Goal: Task Accomplishment & Management: Complete application form

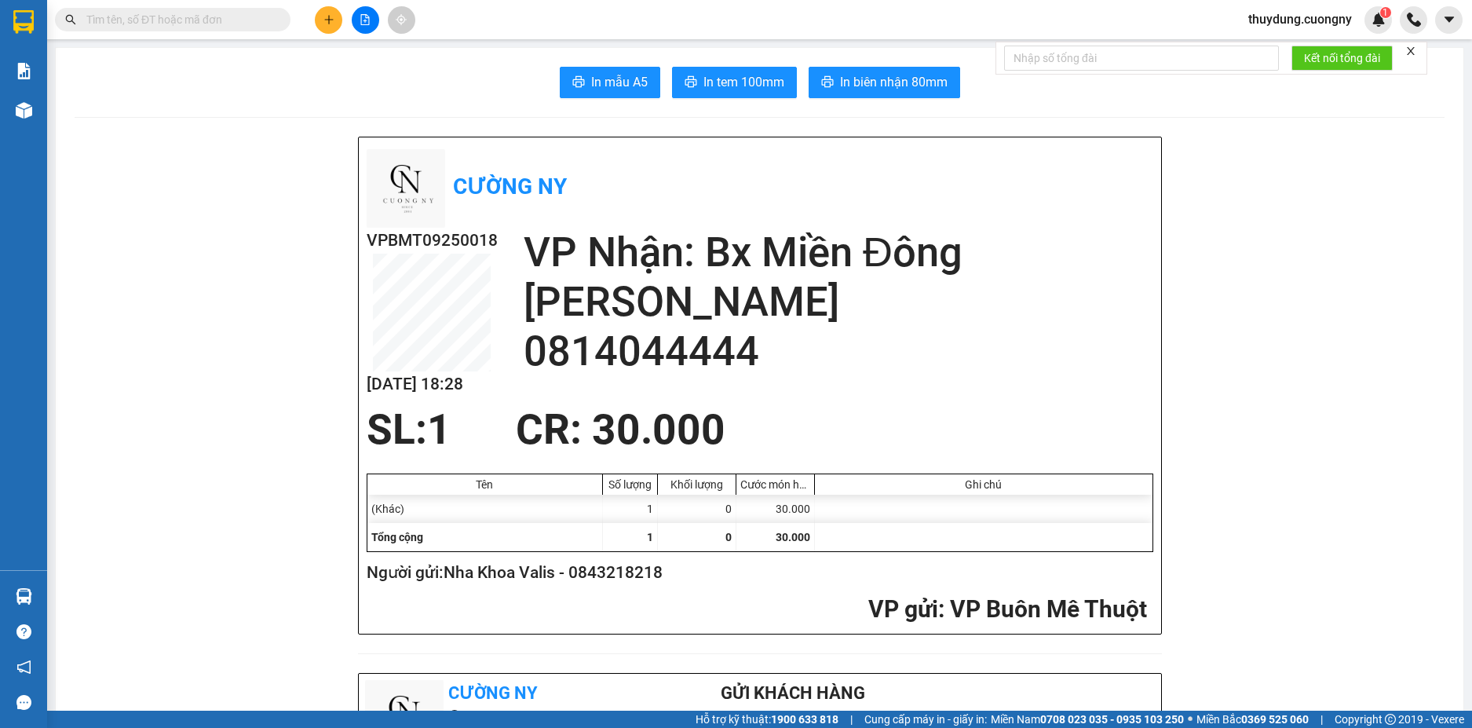
click at [144, 16] on input "text" at bounding box center [178, 19] width 185 height 17
paste input "0375537281"
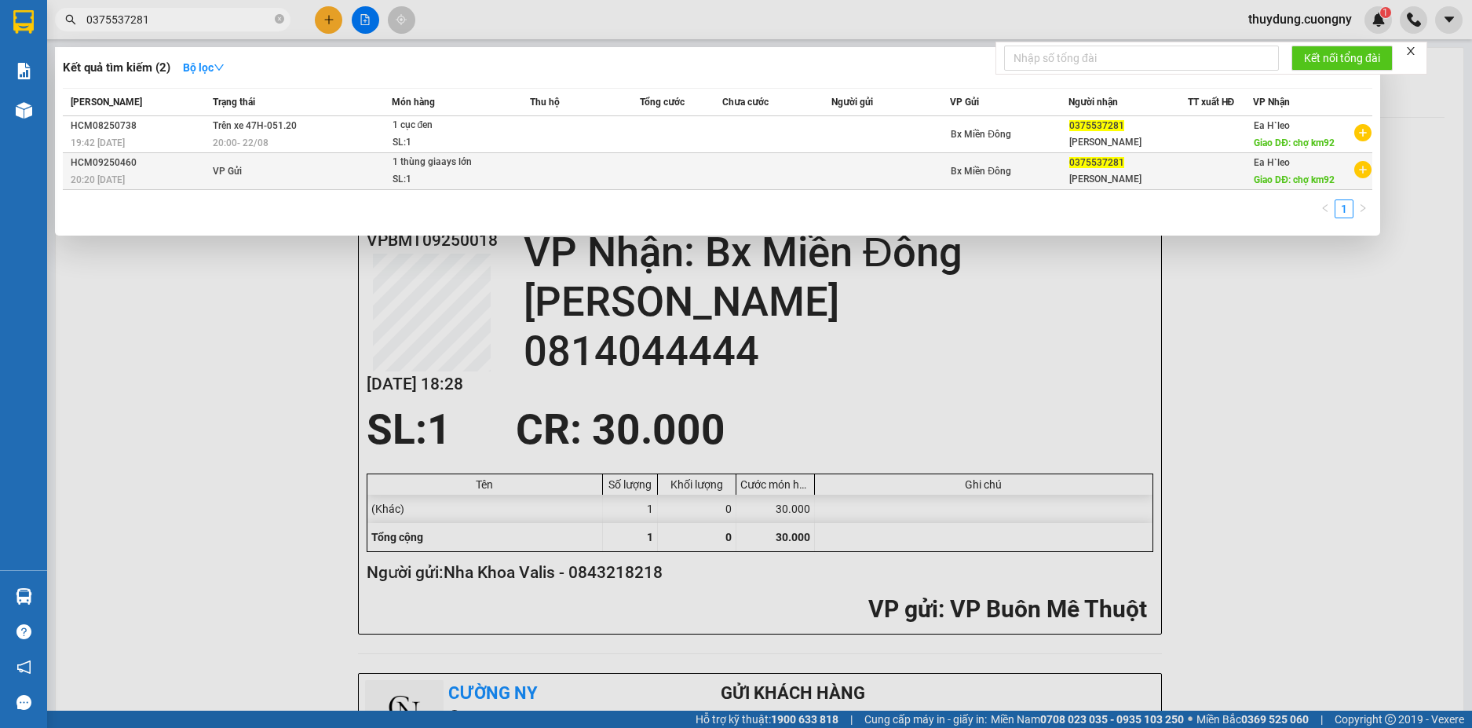
type input "0375537281"
click at [254, 163] on td "VP Gửi" at bounding box center [300, 171] width 183 height 37
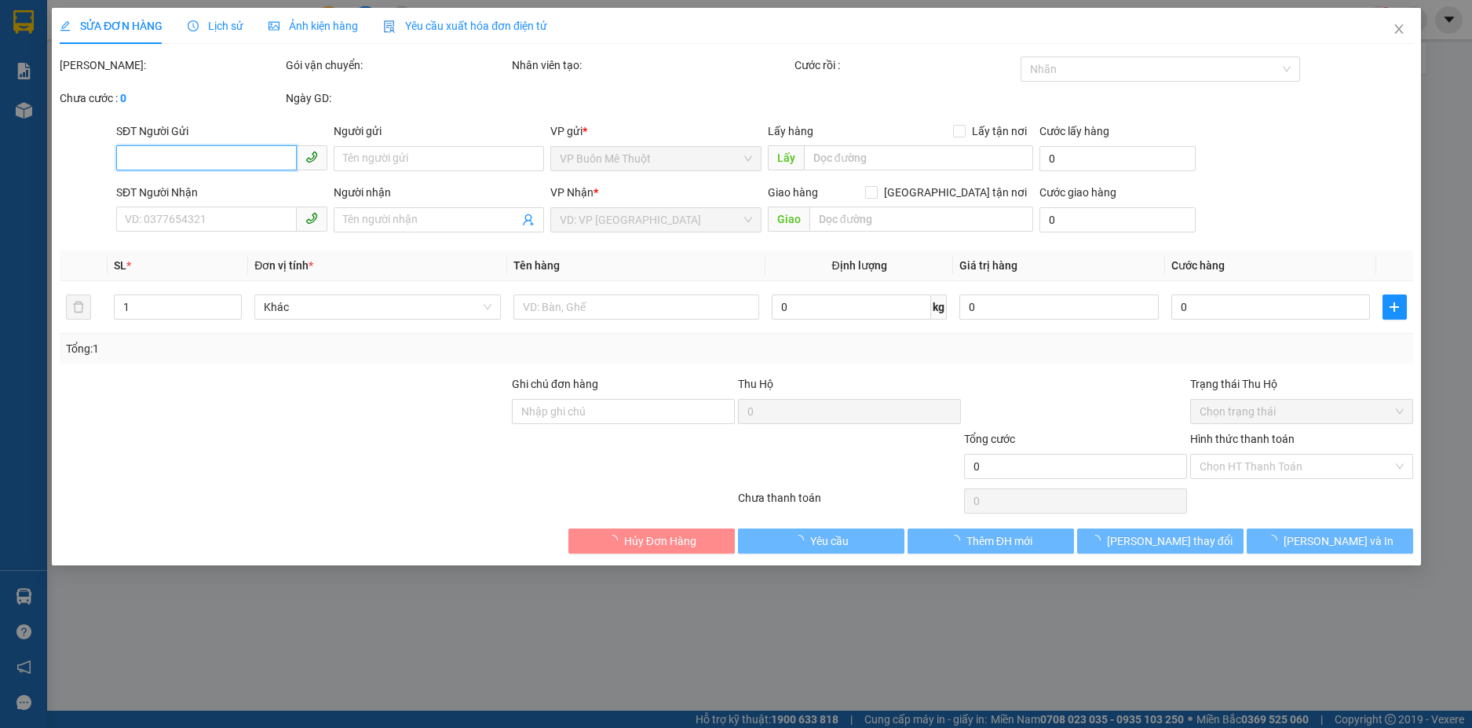
type input "0375537281"
type input "[PERSON_NAME]"
type input "chợ km92"
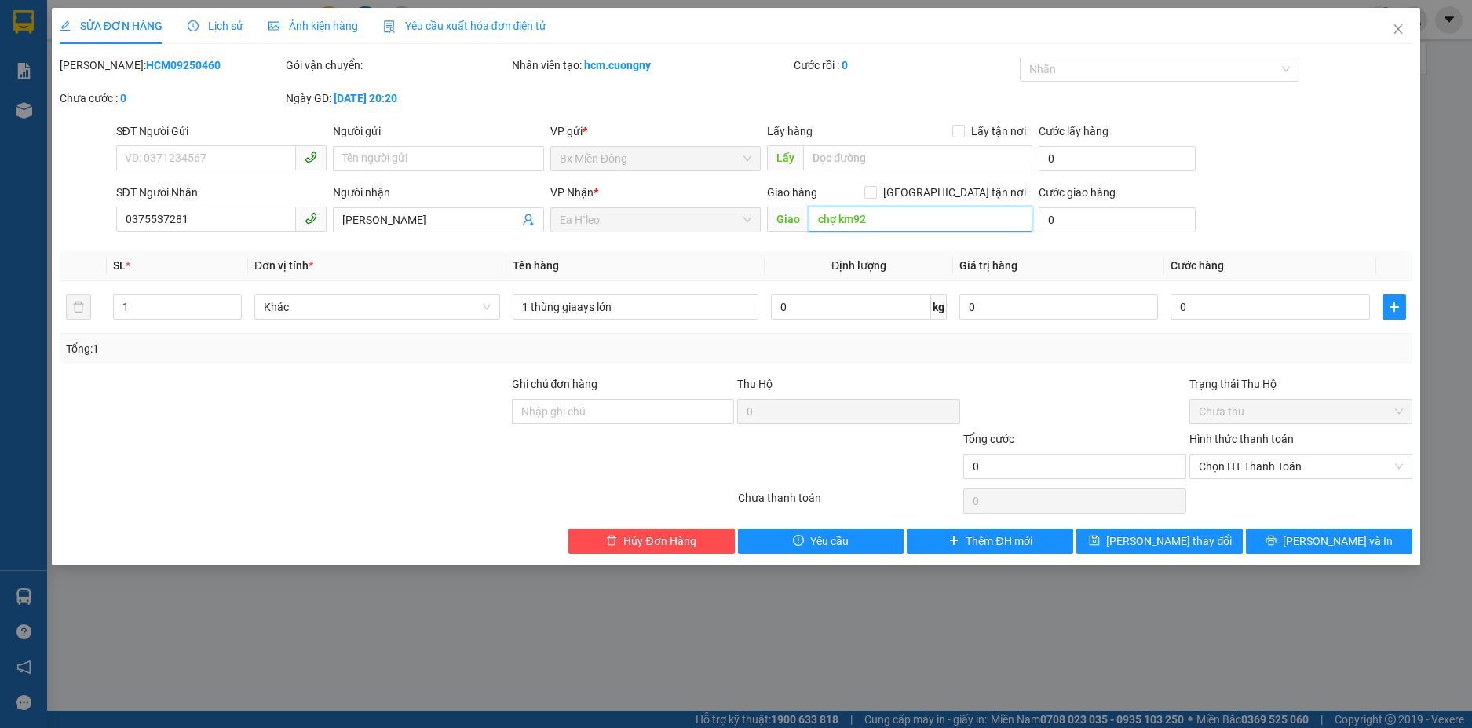
click at [894, 227] on input "chợ km92" at bounding box center [921, 219] width 224 height 25
click at [759, 349] on div "Tổng: 1" at bounding box center [736, 348] width 1341 height 17
